Goal: Information Seeking & Learning: Learn about a topic

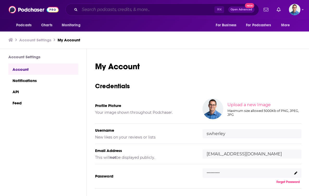
click at [126, 9] on input "Search podcasts, credits, & more..." at bounding box center [147, 9] width 135 height 8
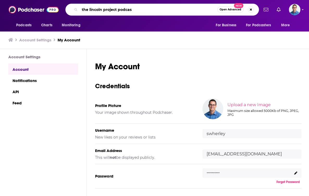
type input "the lincoln project podcast"
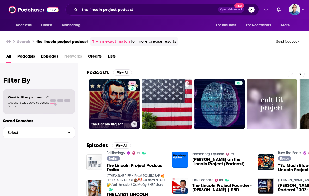
click at [108, 108] on link "75 The Lincoln Project" at bounding box center [114, 104] width 51 height 51
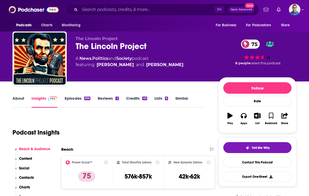
scroll to position [5, 0]
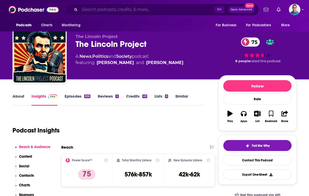
click at [91, 10] on input "Search podcasts, credits, & more..." at bounding box center [147, 9] width 135 height 8
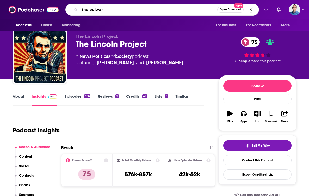
type input "the bulwark"
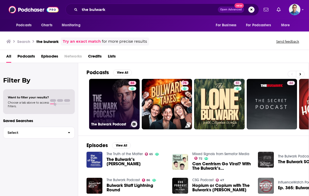
click at [98, 88] on link "86 The Bulwark Podcast" at bounding box center [114, 104] width 51 height 51
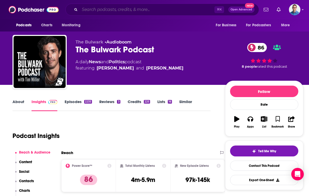
click at [95, 8] on input "Search podcasts, credits, & more..." at bounding box center [147, 9] width 135 height 8
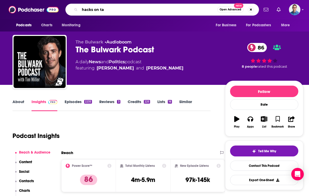
type input "hacks on tap"
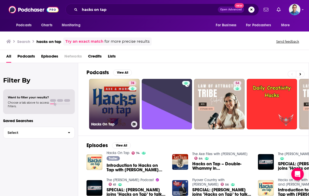
click at [103, 98] on link "74 Hacks On Tap" at bounding box center [114, 104] width 51 height 51
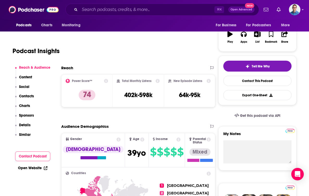
click at [26, 98] on p "Contacts" at bounding box center [26, 96] width 15 height 4
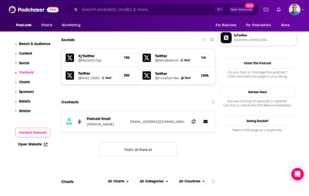
scroll to position [444, 0]
